Goal: Task Accomplishment & Management: Complete application form

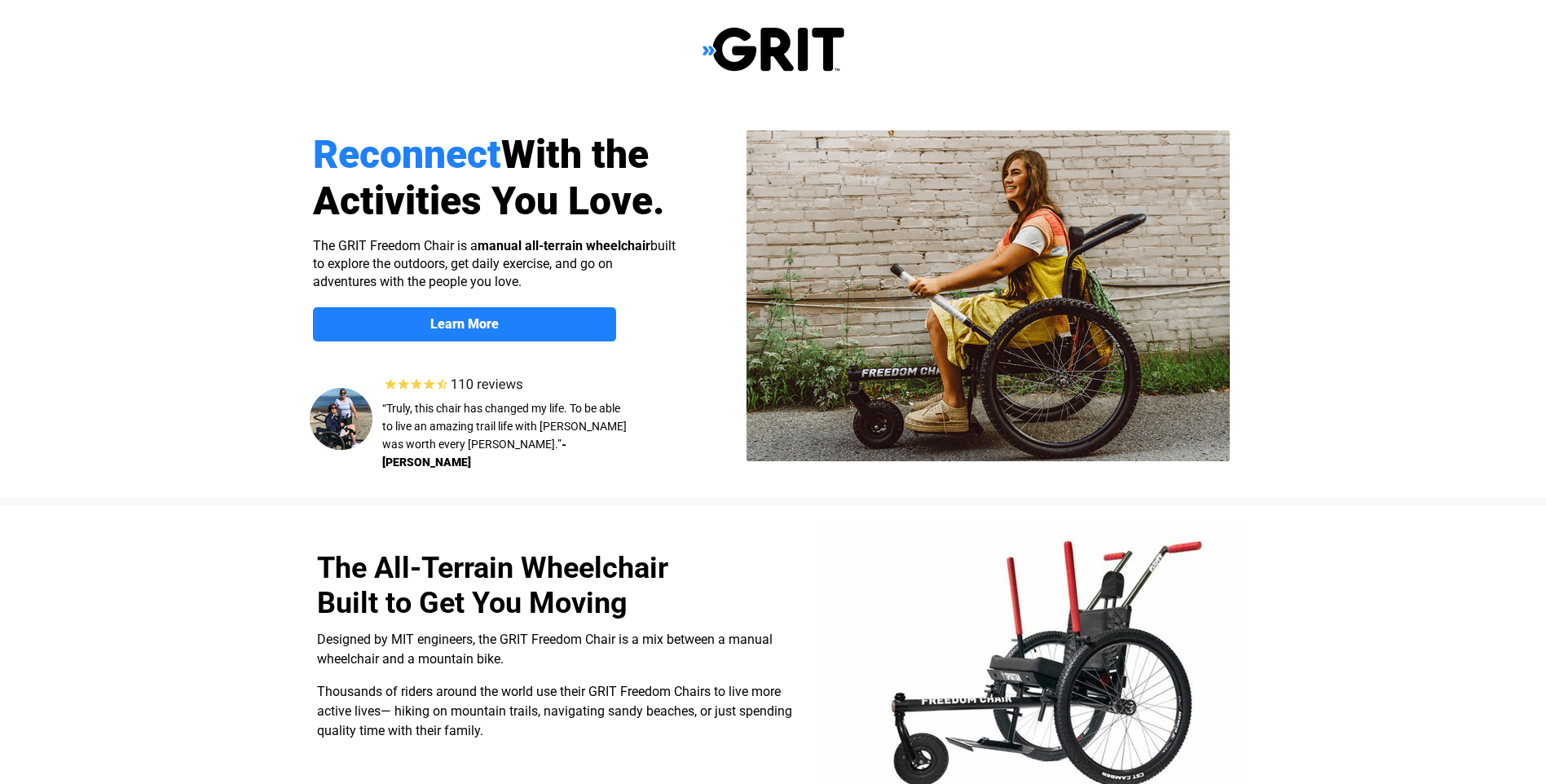
select select "US"
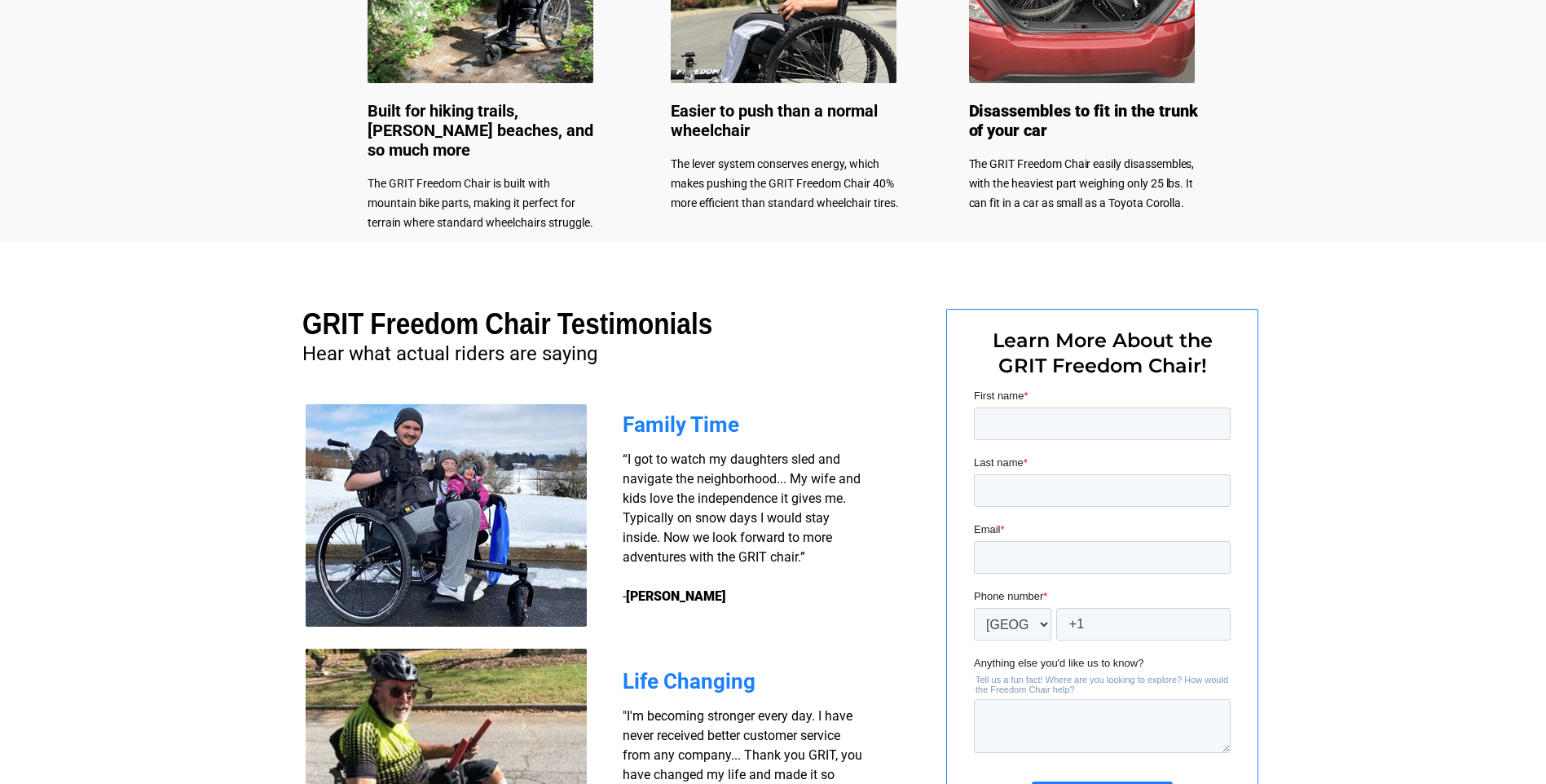
scroll to position [1031, 0]
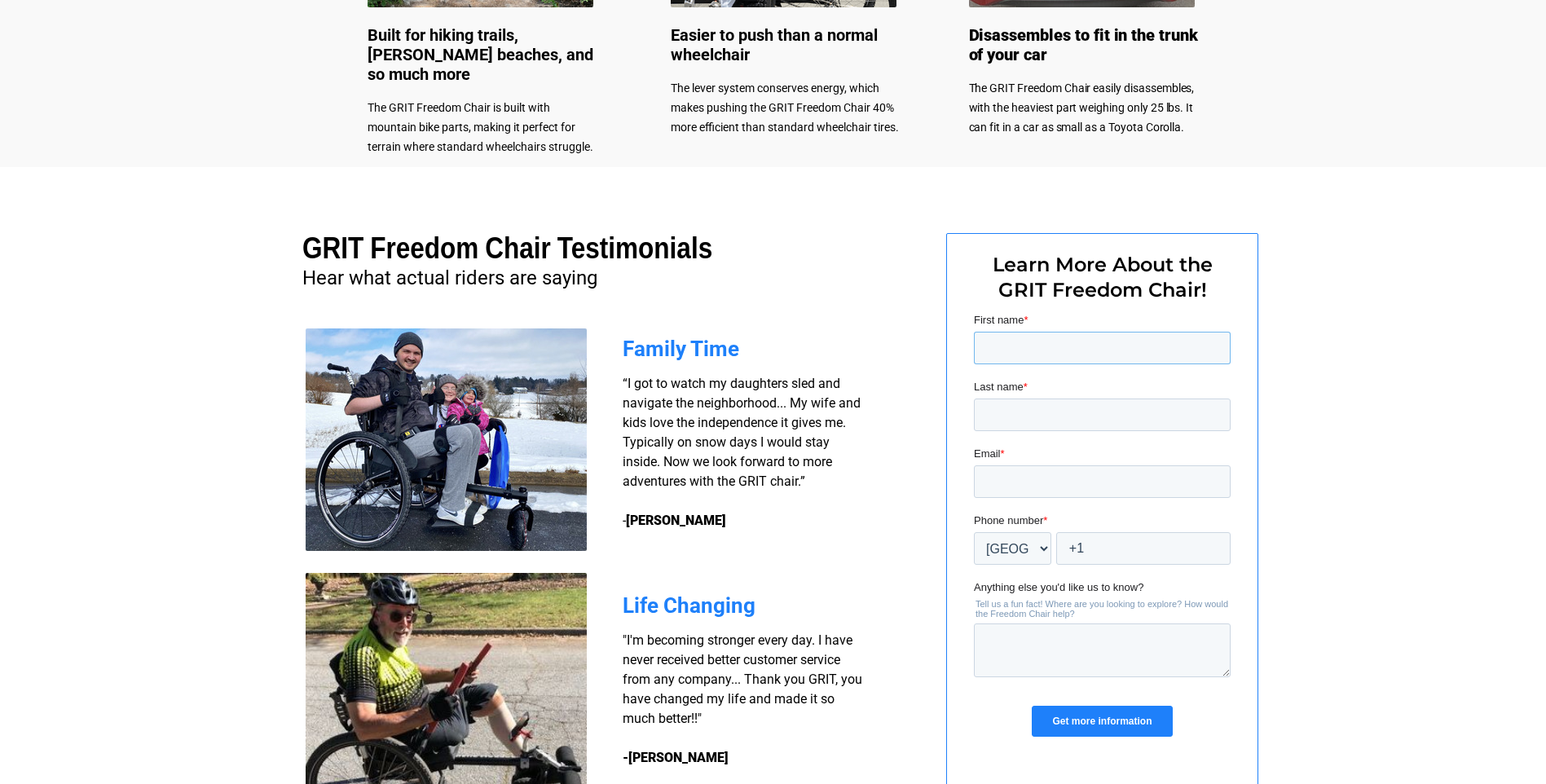
click at [1014, 350] on input "First name *" at bounding box center [1101, 348] width 257 height 32
type input "[PERSON_NAME]"
type input "[PERSON_NAME][EMAIL_ADDRESS][PERSON_NAME][DOMAIN_NAME]"
click at [1117, 545] on input "+1" at bounding box center [1143, 548] width 175 height 32
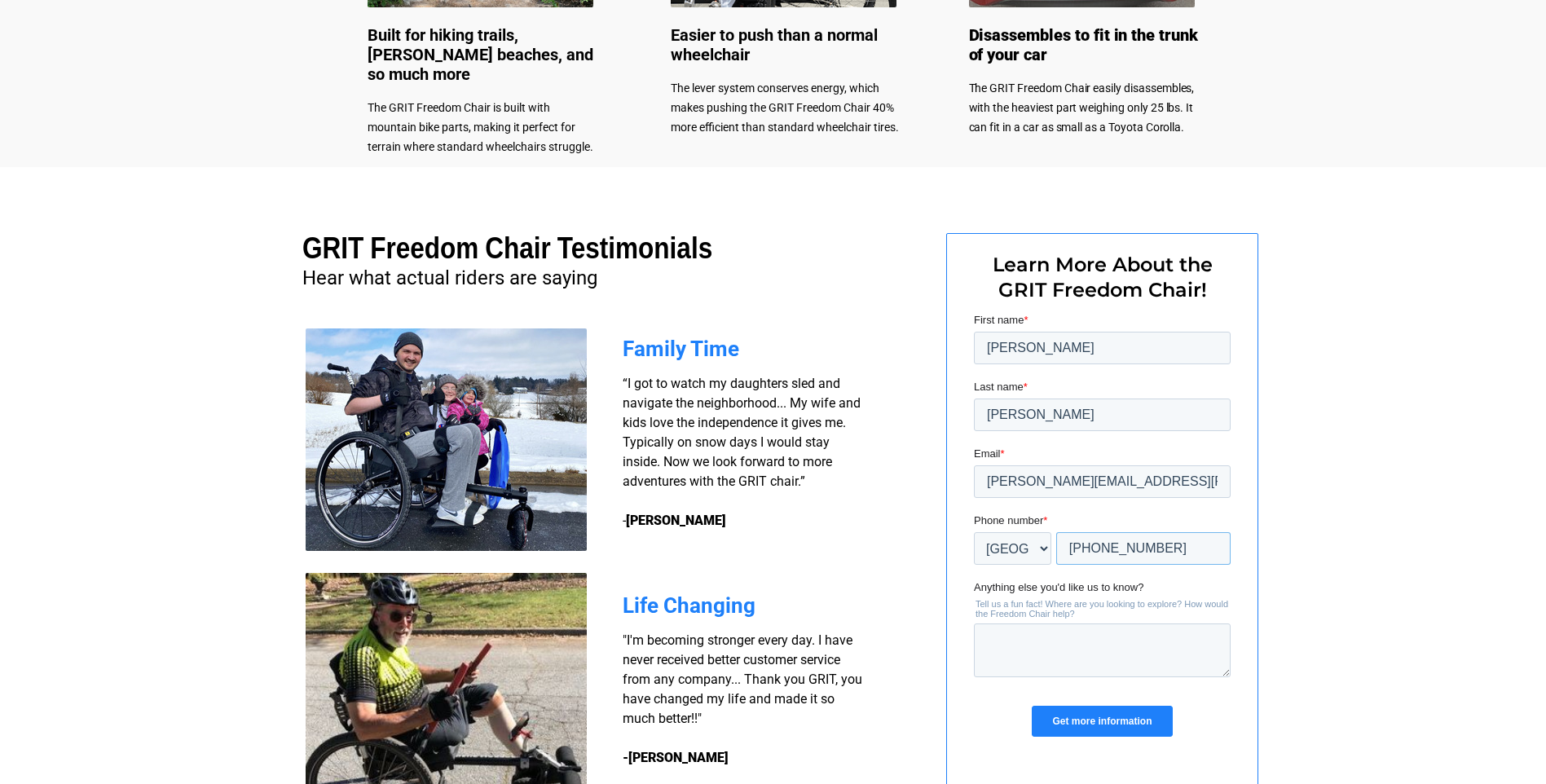
type input "+1 719-306-3975"
click at [1000, 638] on textarea "Anything else you'd like us to know?" at bounding box center [1101, 650] width 257 height 53
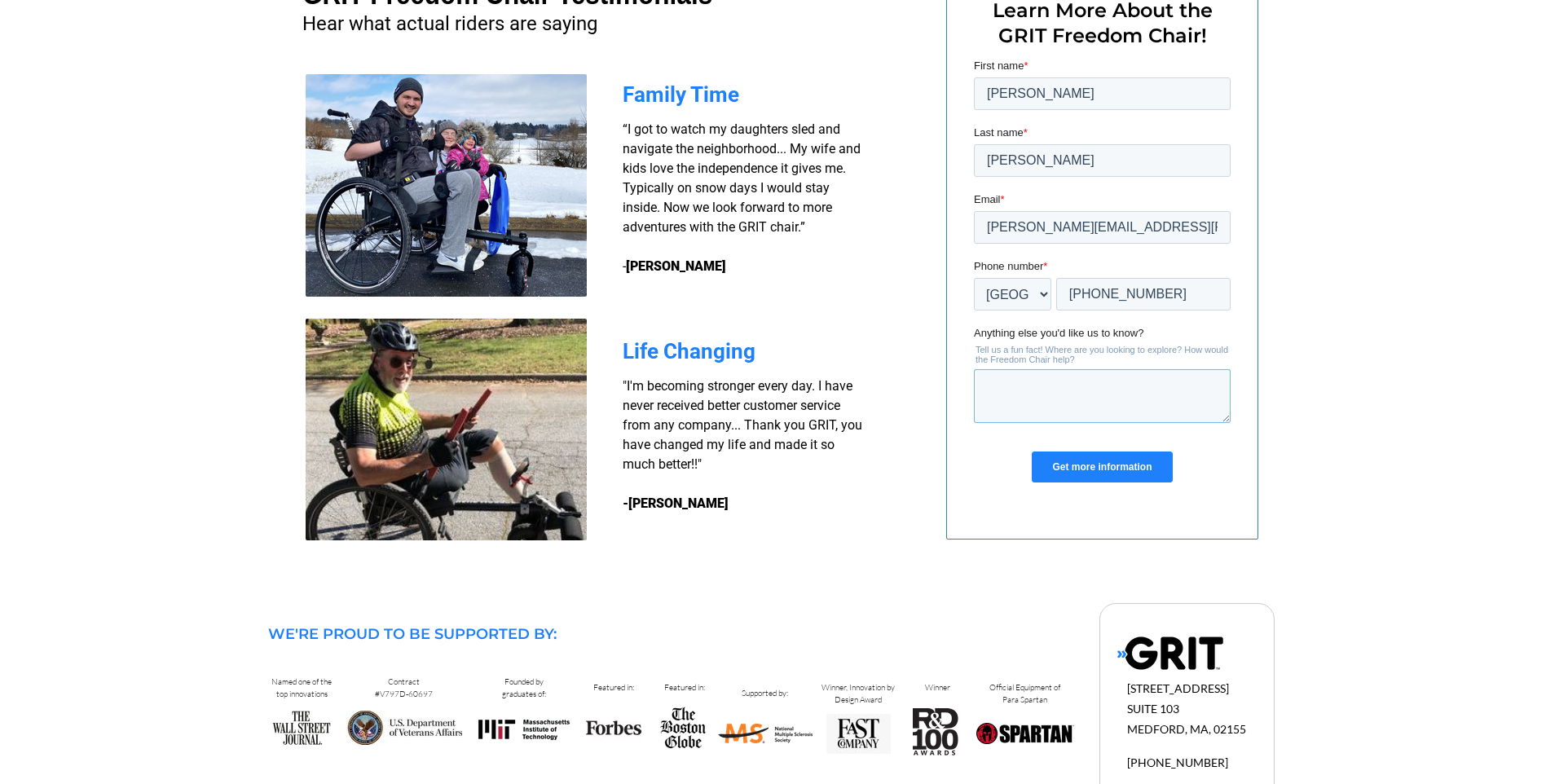
scroll to position [1357, 0]
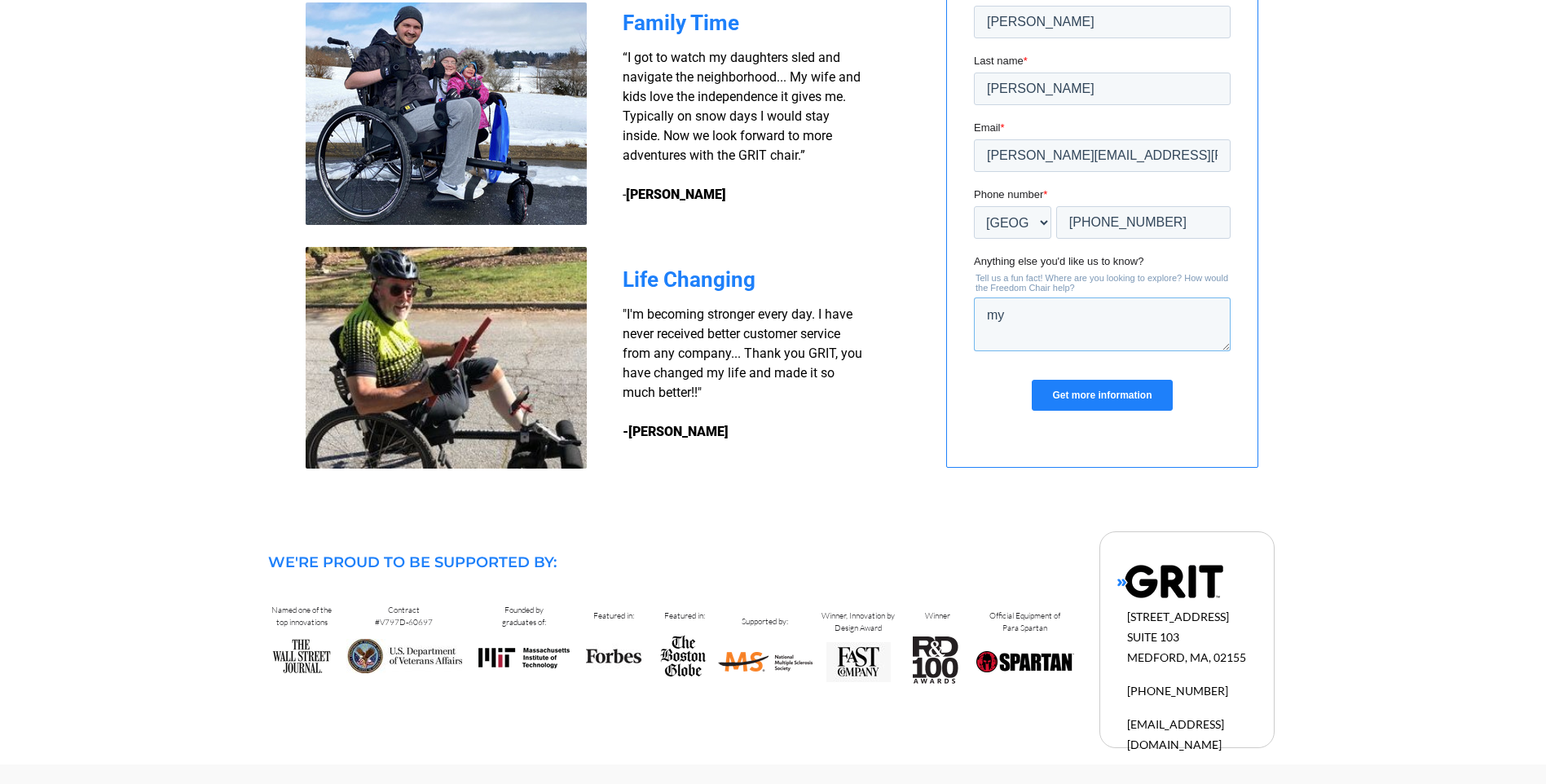
type textarea "m"
click at [1194, 343] on textarea "My wife is disabled and we live in Arizona, we cannot leave the sidewalk with a…" at bounding box center [1101, 324] width 257 height 53
click at [1147, 340] on textarea "My wife is disabled and we live in Arizona, we cannot leave the sidewalk with a…" at bounding box center [1101, 324] width 257 height 53
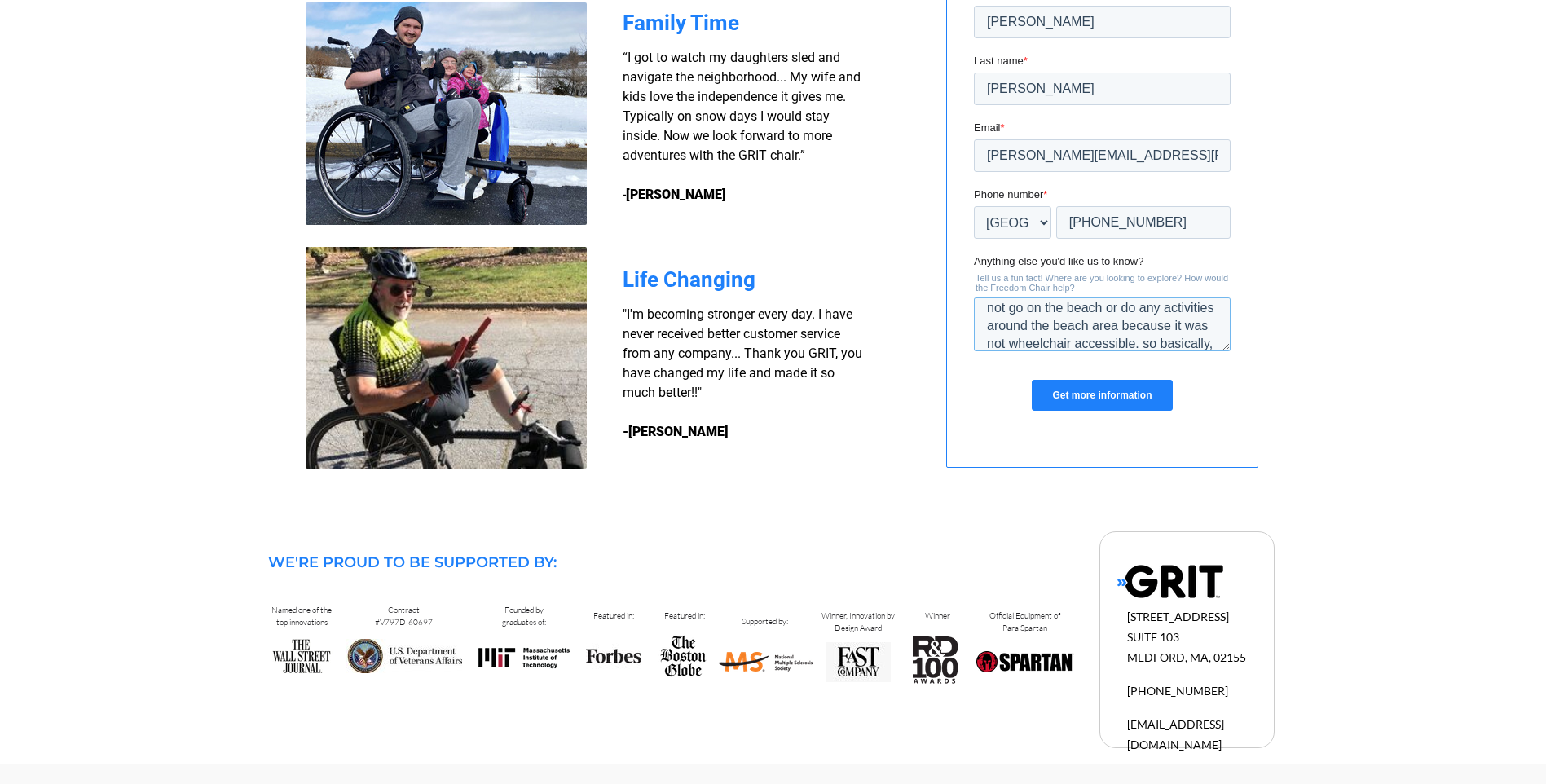
scroll to position [115, 0]
type textarea "My wife is disabled and we live in [US_STATE], we cannot leave the sidewalk wit…"
click at [1091, 397] on input "Get more information" at bounding box center [1101, 395] width 140 height 31
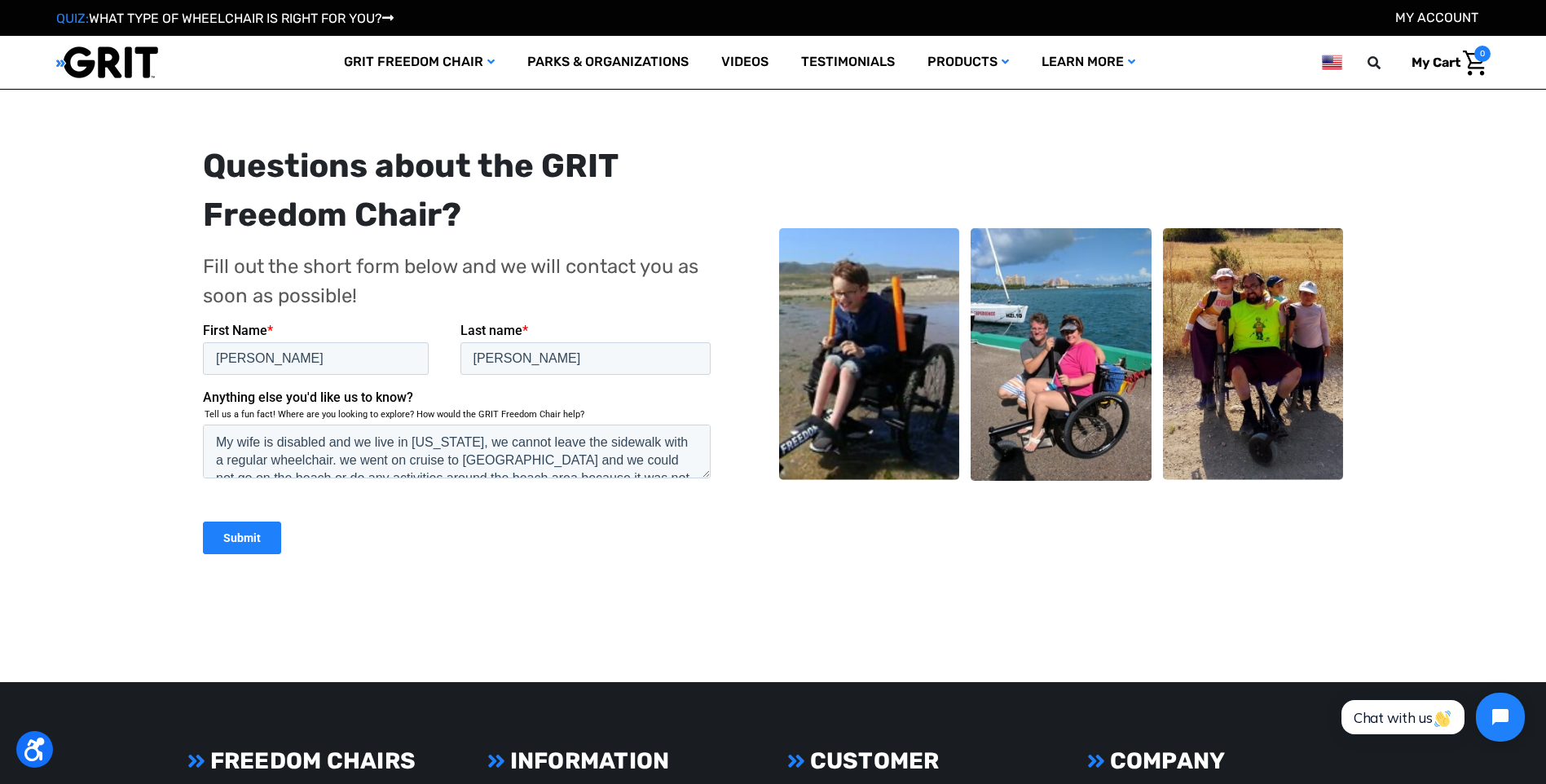
scroll to position [244, 0]
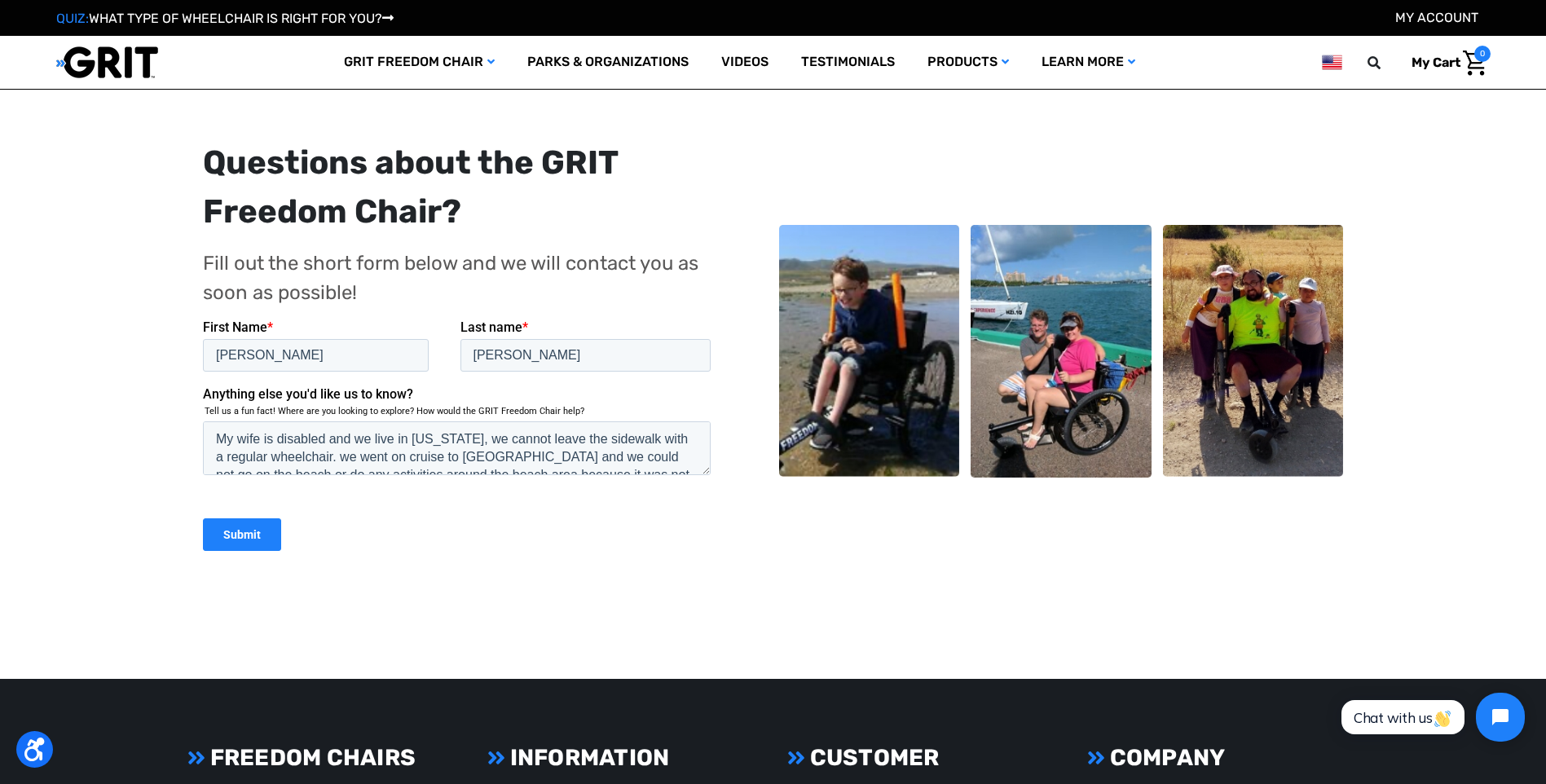
click at [260, 531] on input "Submit" at bounding box center [241, 534] width 78 height 32
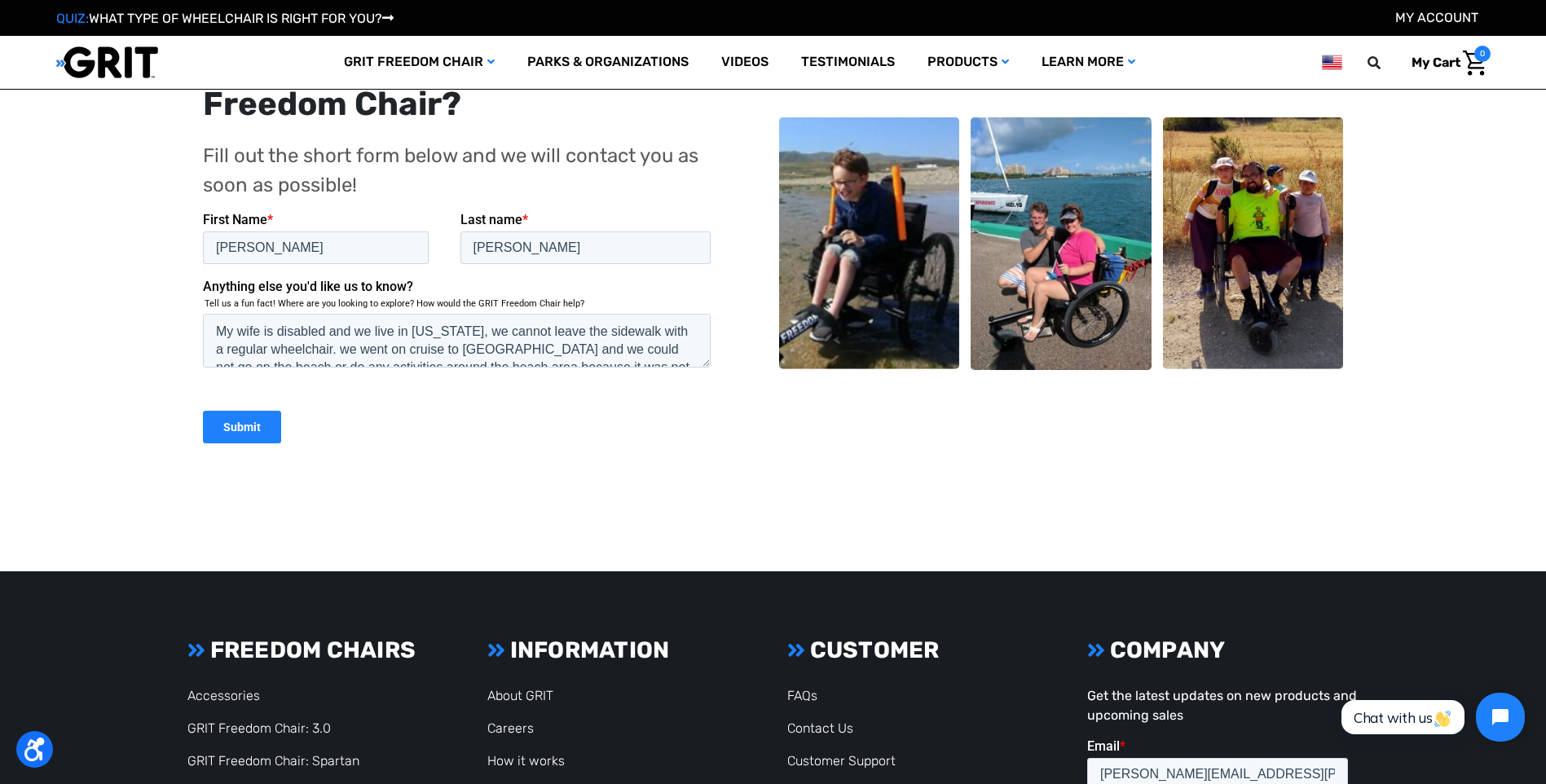
scroll to position [334, 0]
